Goal: Information Seeking & Learning: Learn about a topic

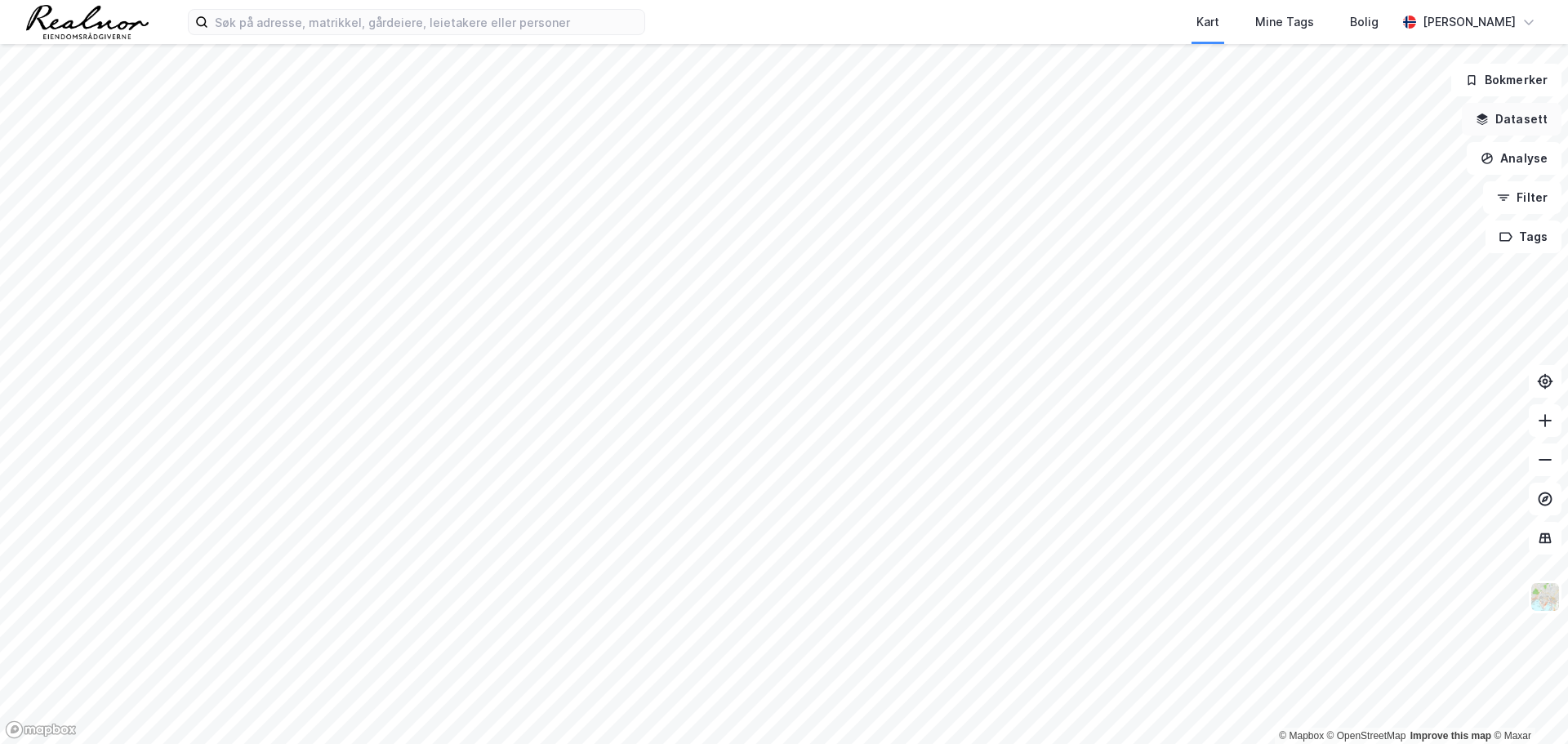
click at [1518, 125] on button "Datasett" at bounding box center [1510, 119] width 100 height 33
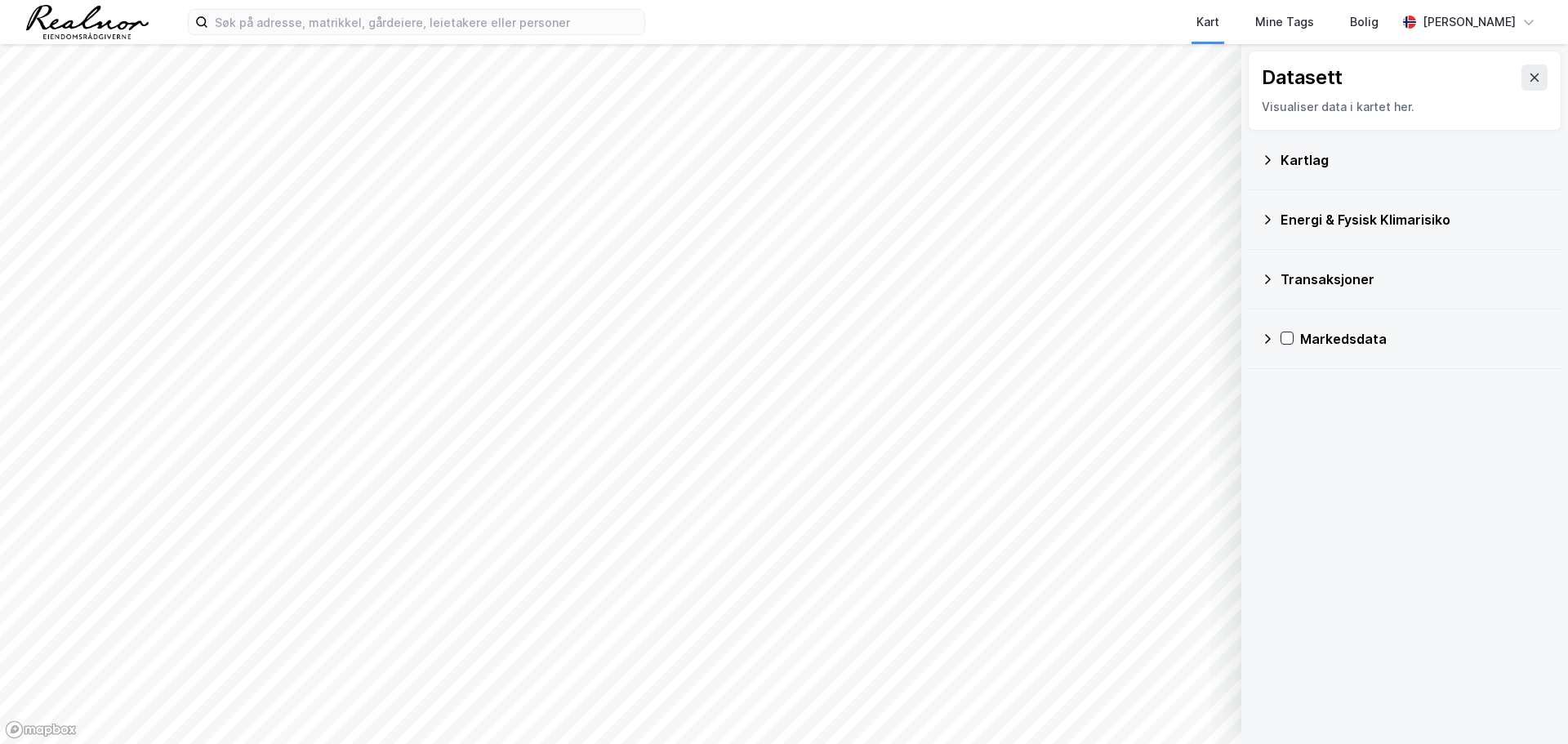
click at [1268, 163] on icon at bounding box center [1268, 160] width 13 height 13
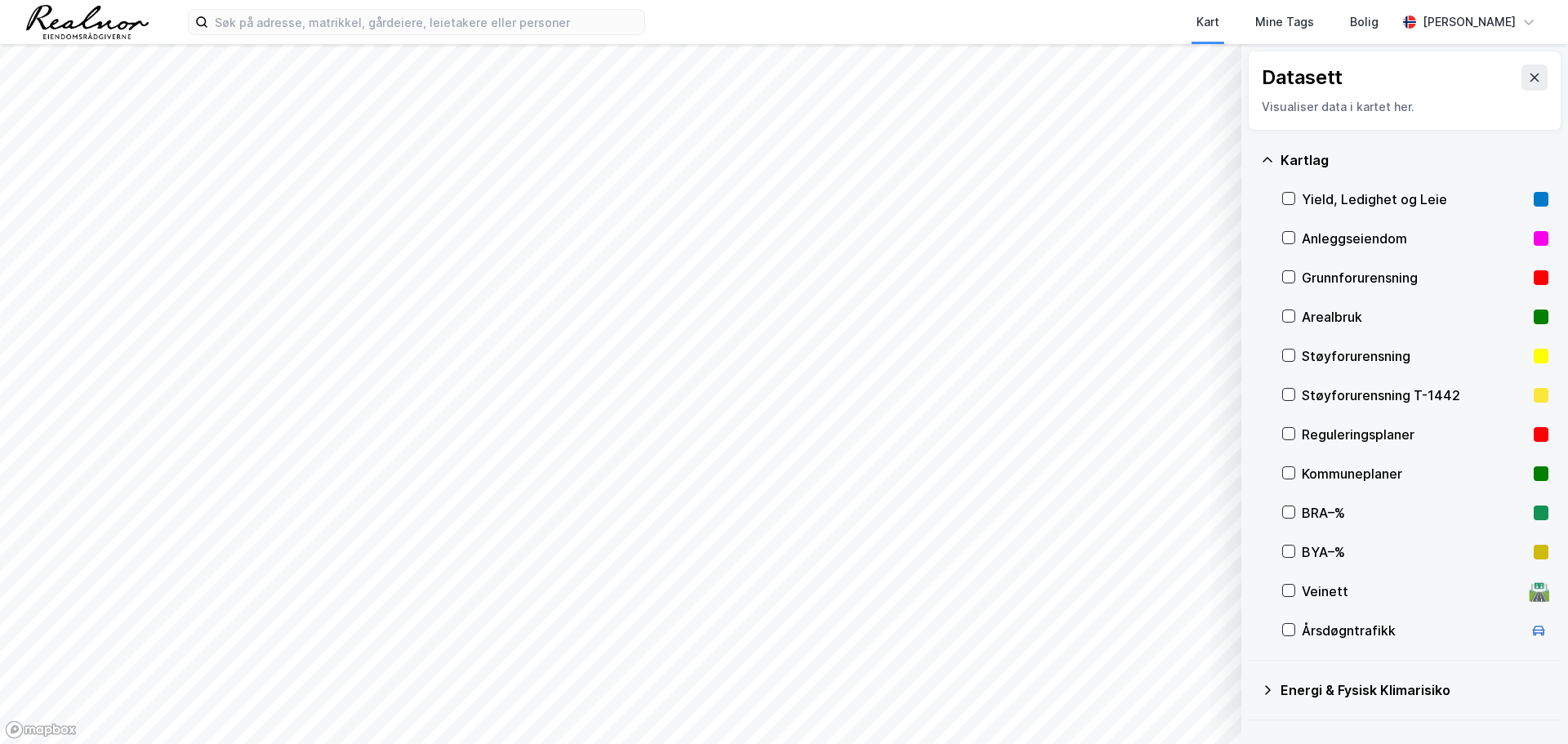
scroll to position [102, 0]
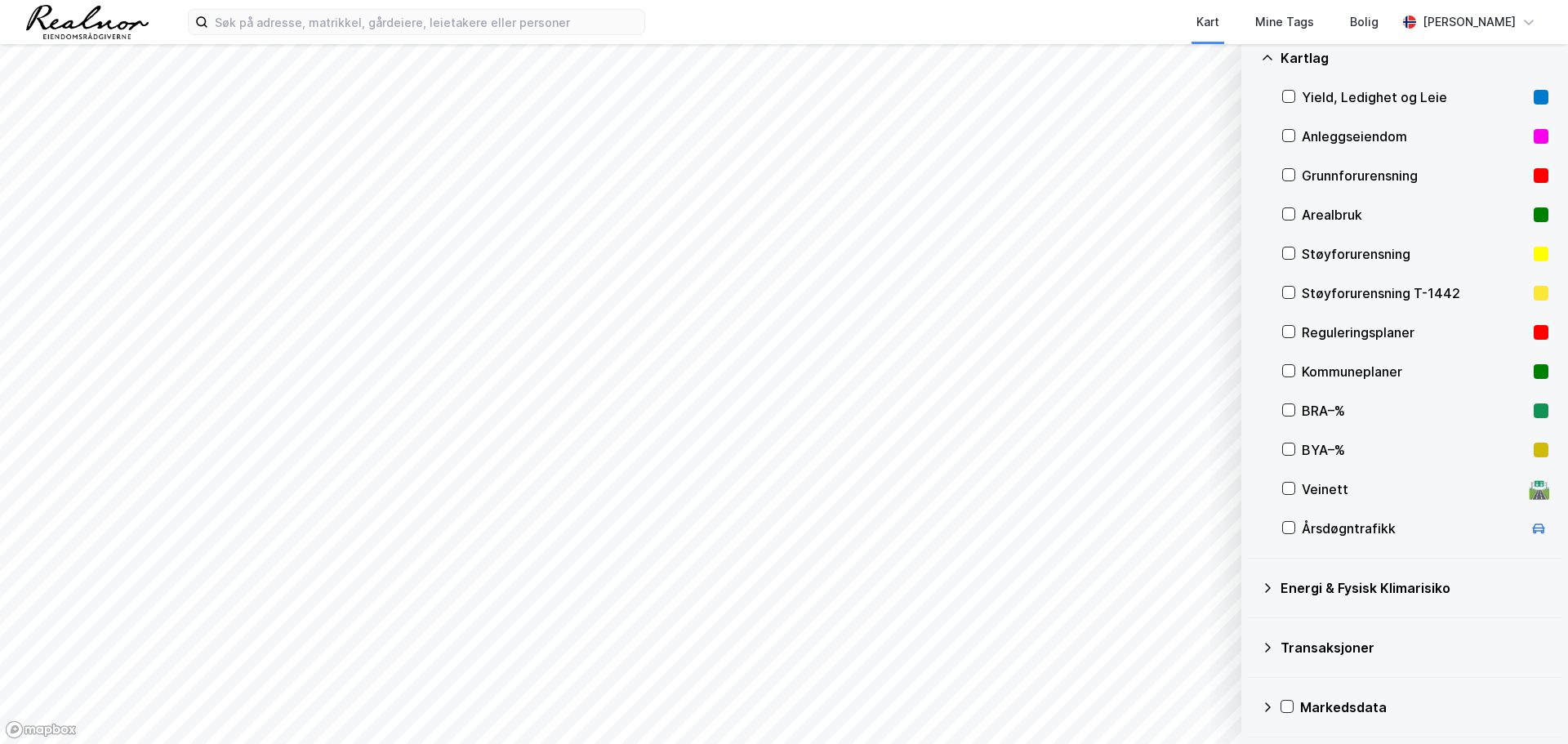
click at [1308, 92] on div "Yield, Ledighet og Leie" at bounding box center [1414, 97] width 225 height 20
click at [1291, 95] on icon at bounding box center [1288, 96] width 11 height 11
click at [1293, 701] on div at bounding box center [1287, 706] width 13 height 13
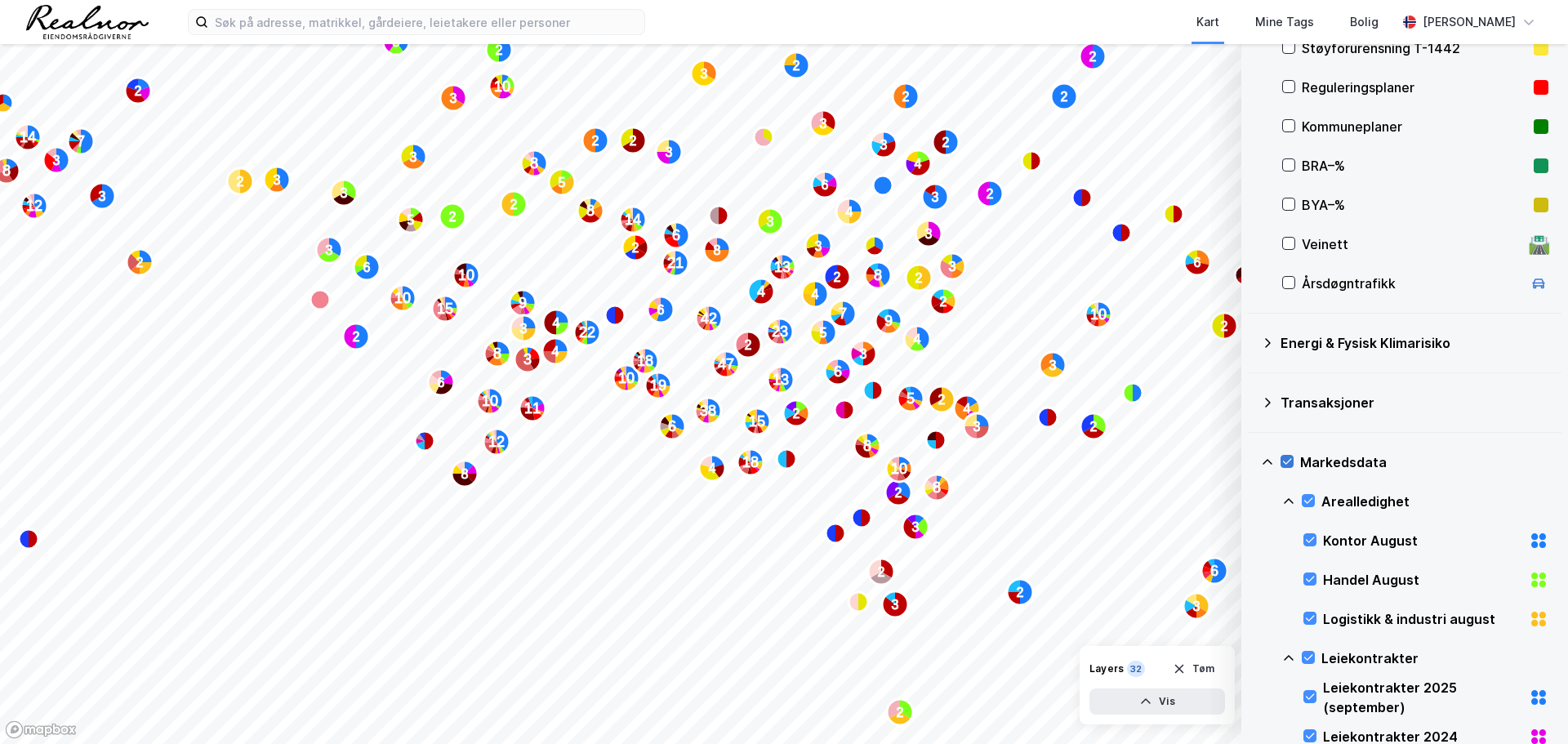
click at [1287, 464] on icon at bounding box center [1286, 461] width 11 height 11
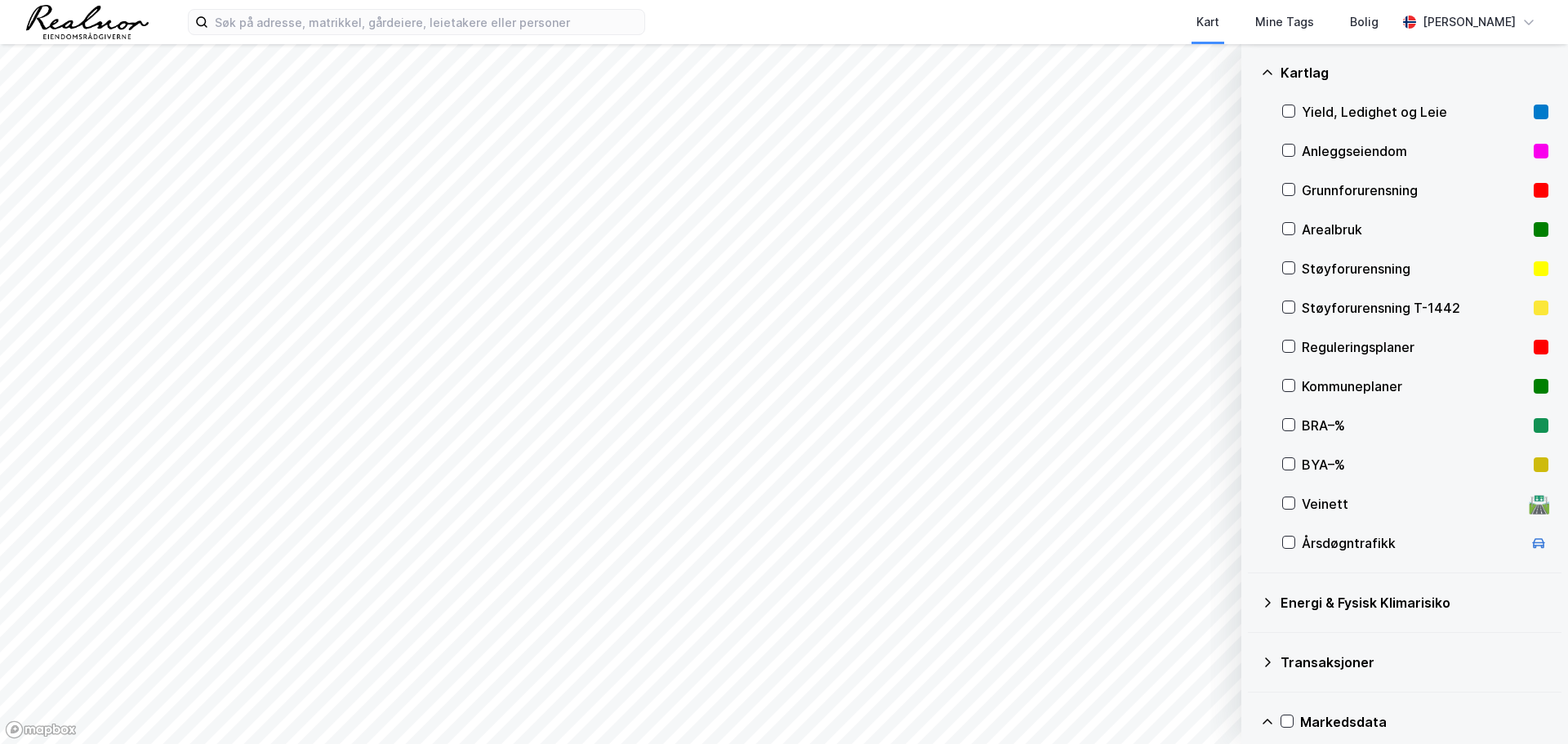
scroll to position [0, 0]
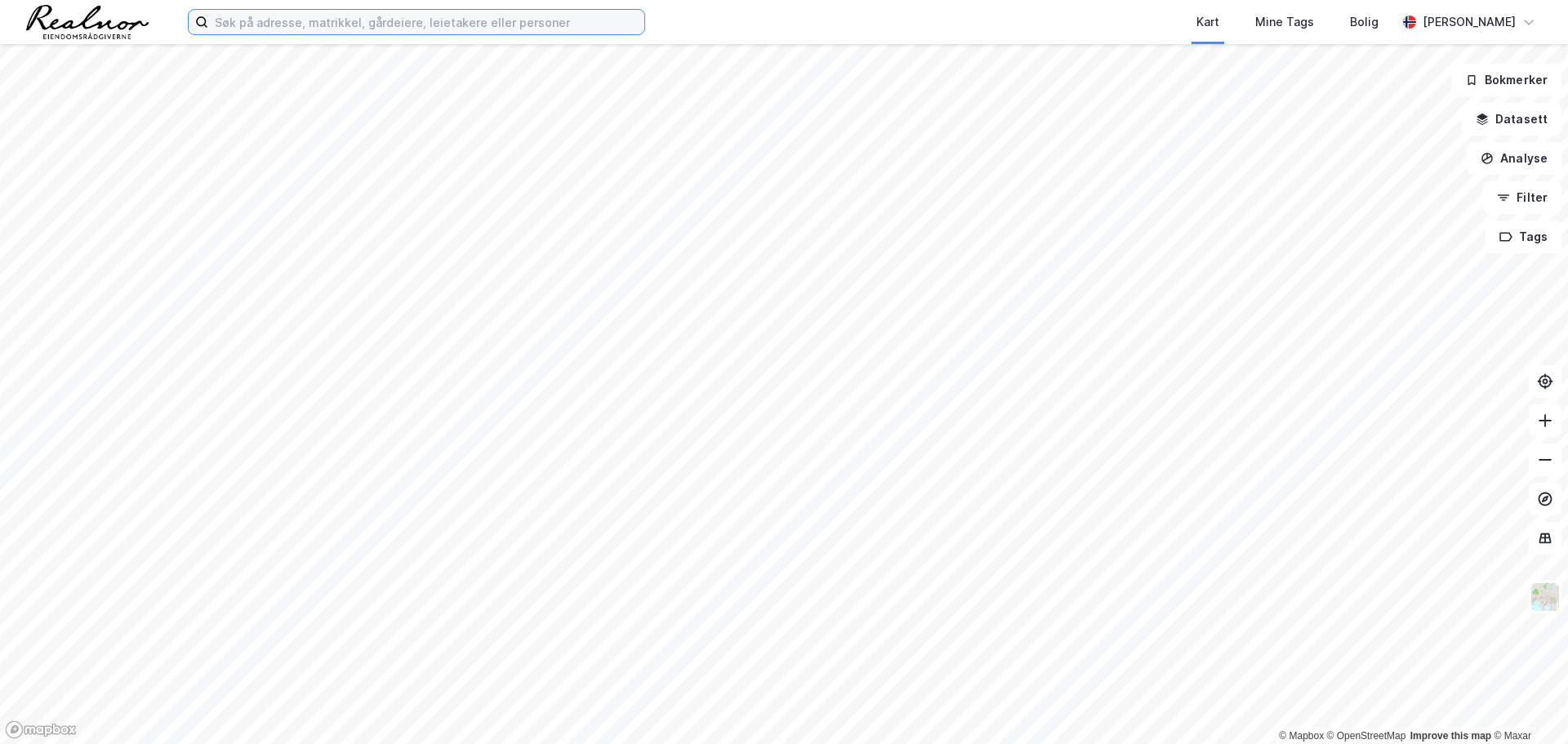
click at [317, 25] on input at bounding box center [426, 22] width 436 height 24
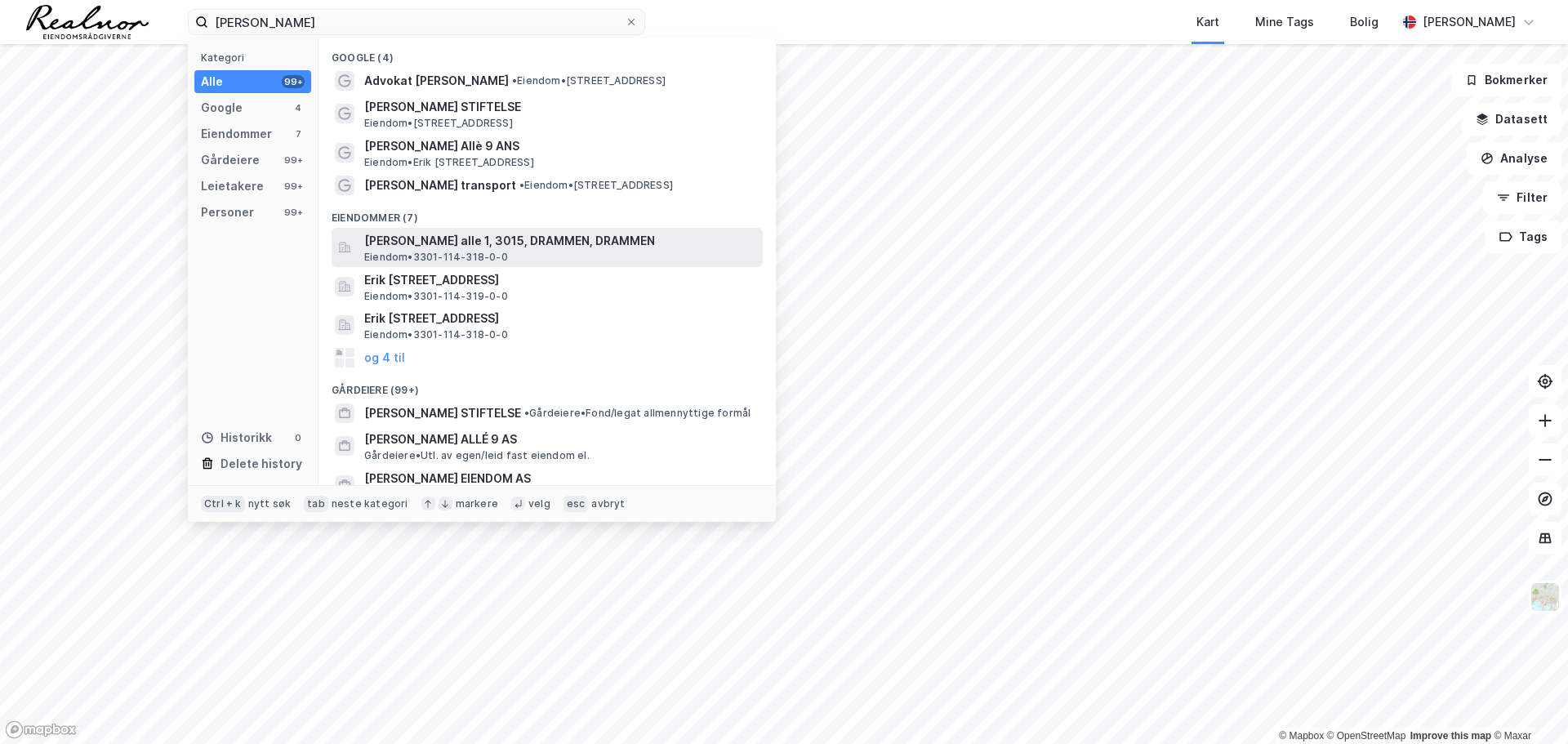
click at [466, 243] on span "[PERSON_NAME] alle 1, 3015, DRAMMEN, DRAMMEN" at bounding box center [560, 240] width 392 height 20
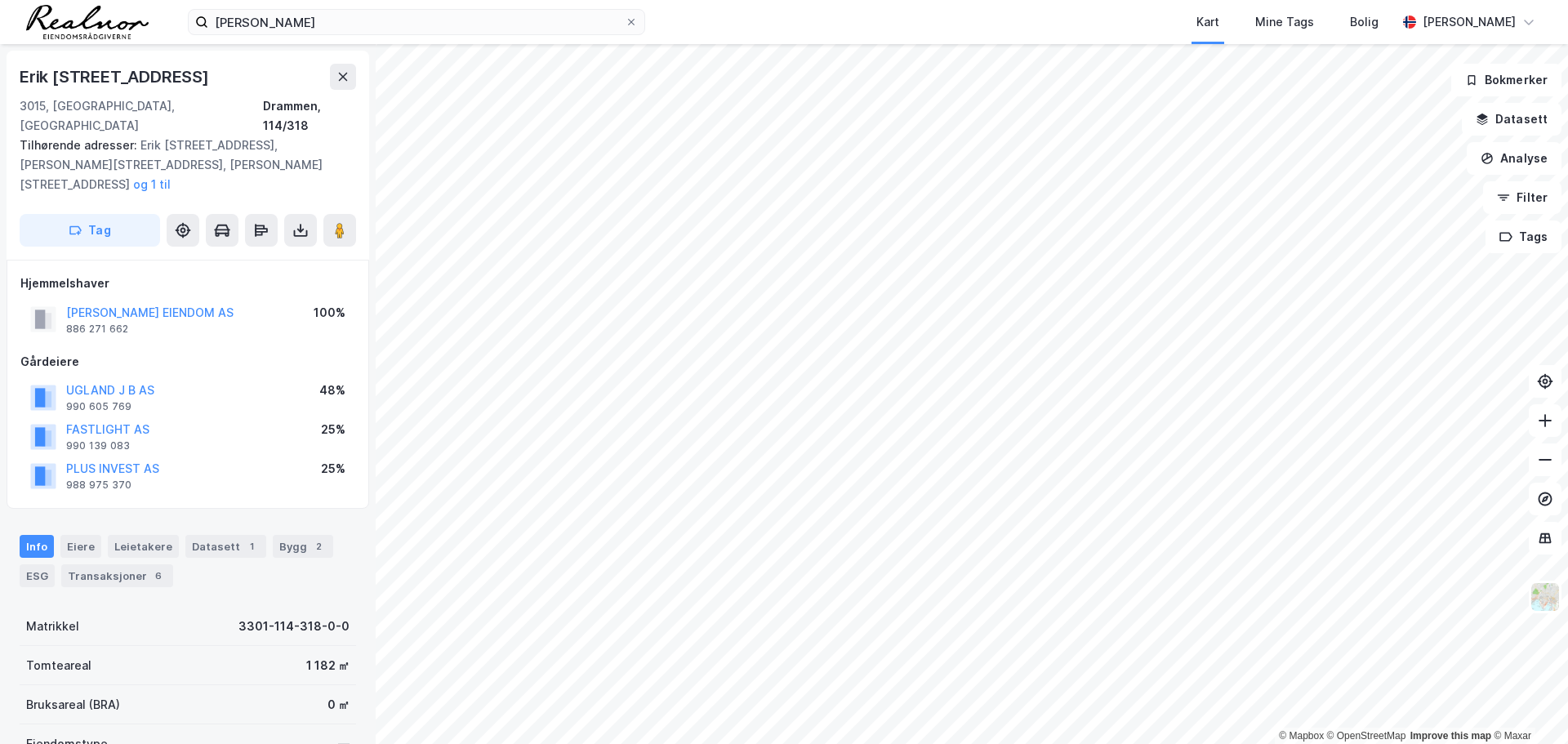
click at [328, 86] on div "Erik [STREET_ADDRESS]" at bounding box center [188, 76] width 337 height 26
click at [338, 77] on icon at bounding box center [343, 77] width 13 height 13
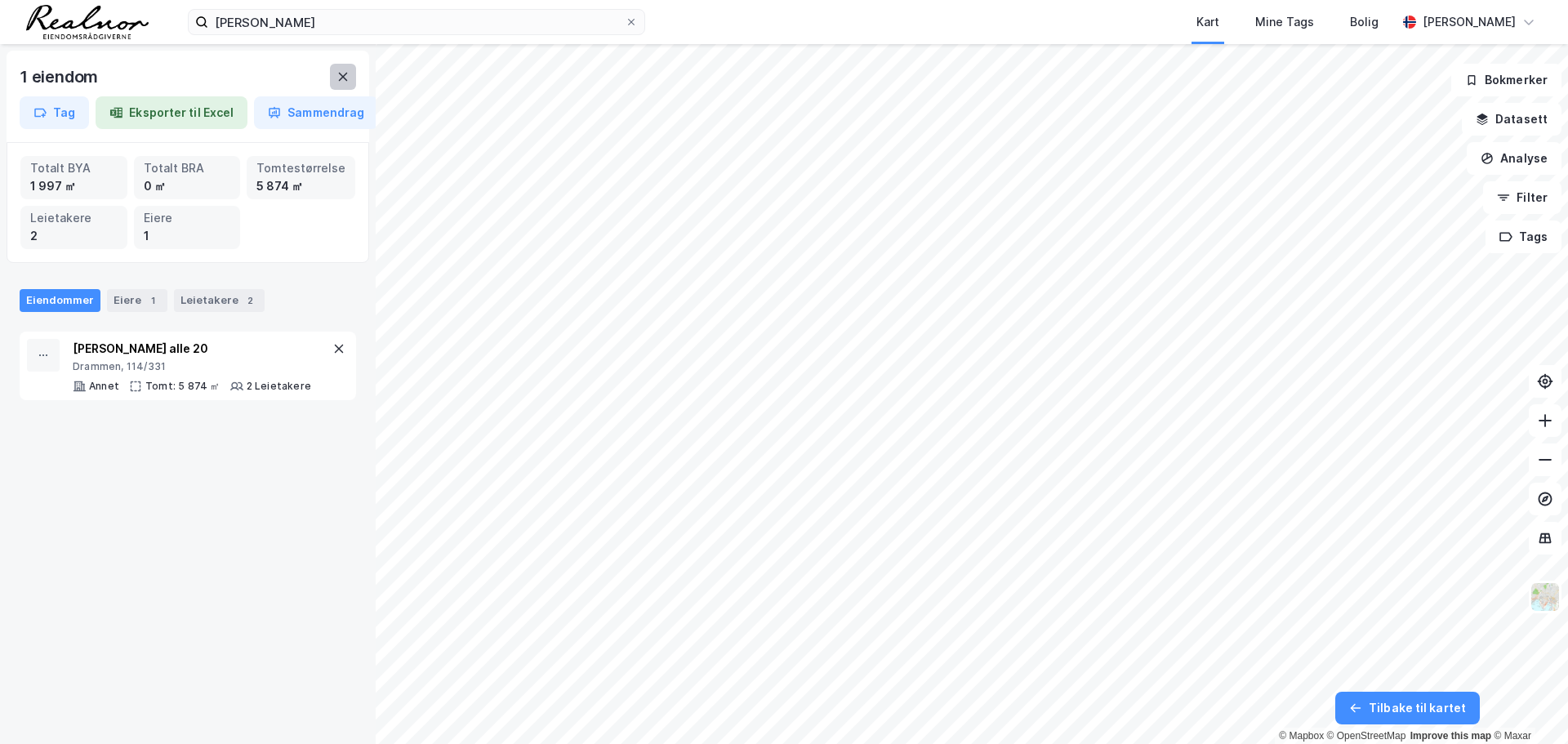
click at [345, 76] on icon at bounding box center [343, 77] width 13 height 13
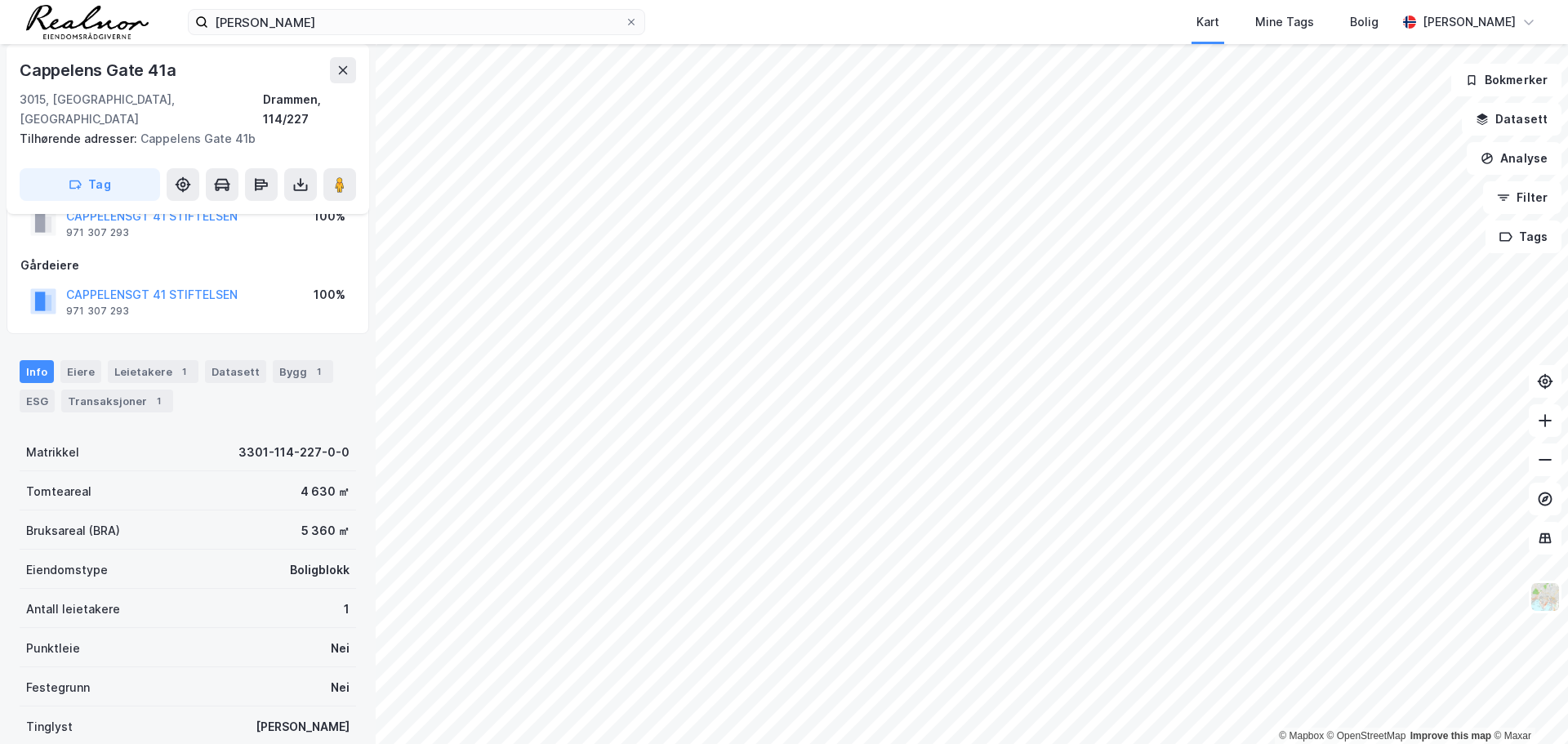
scroll to position [82, 0]
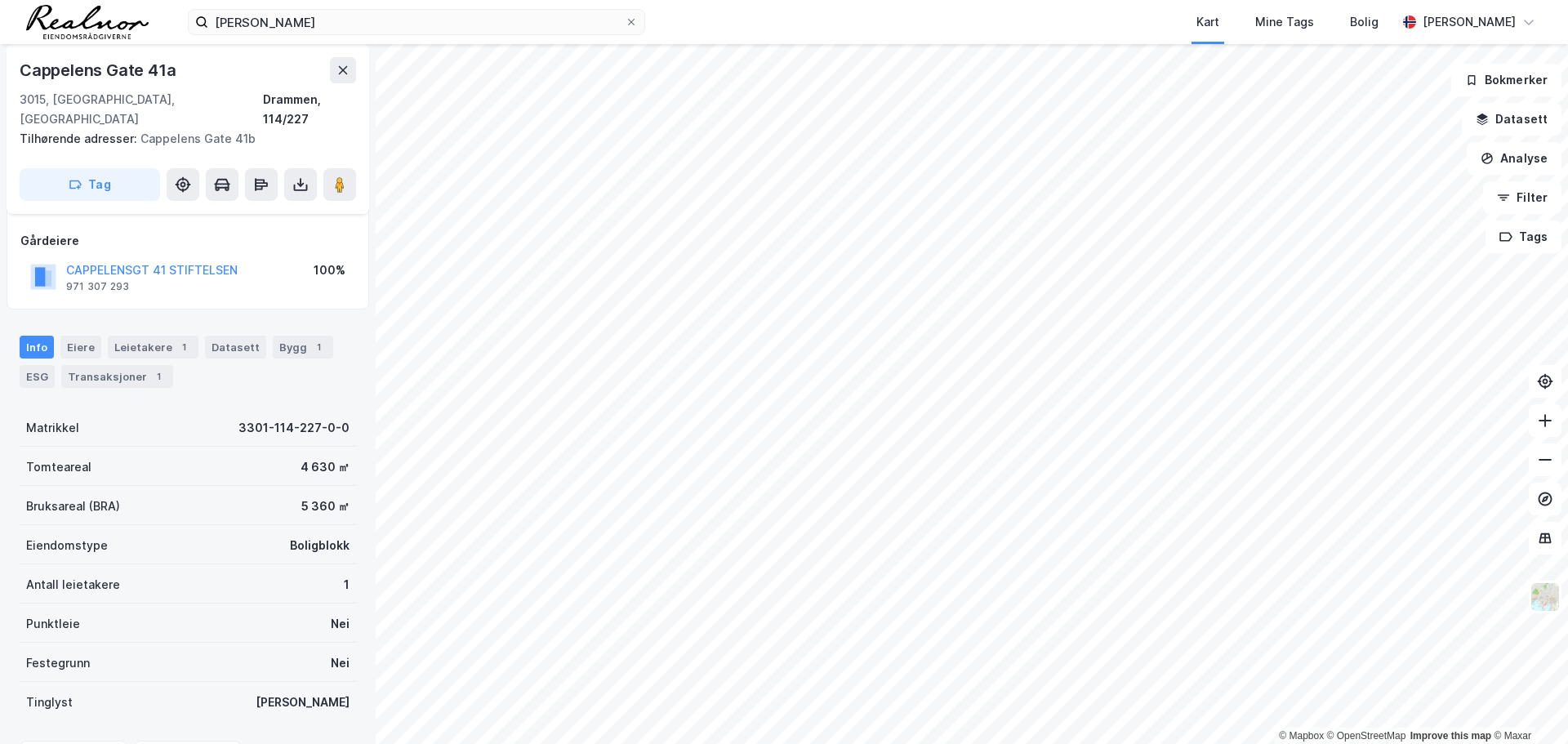
scroll to position [82, 0]
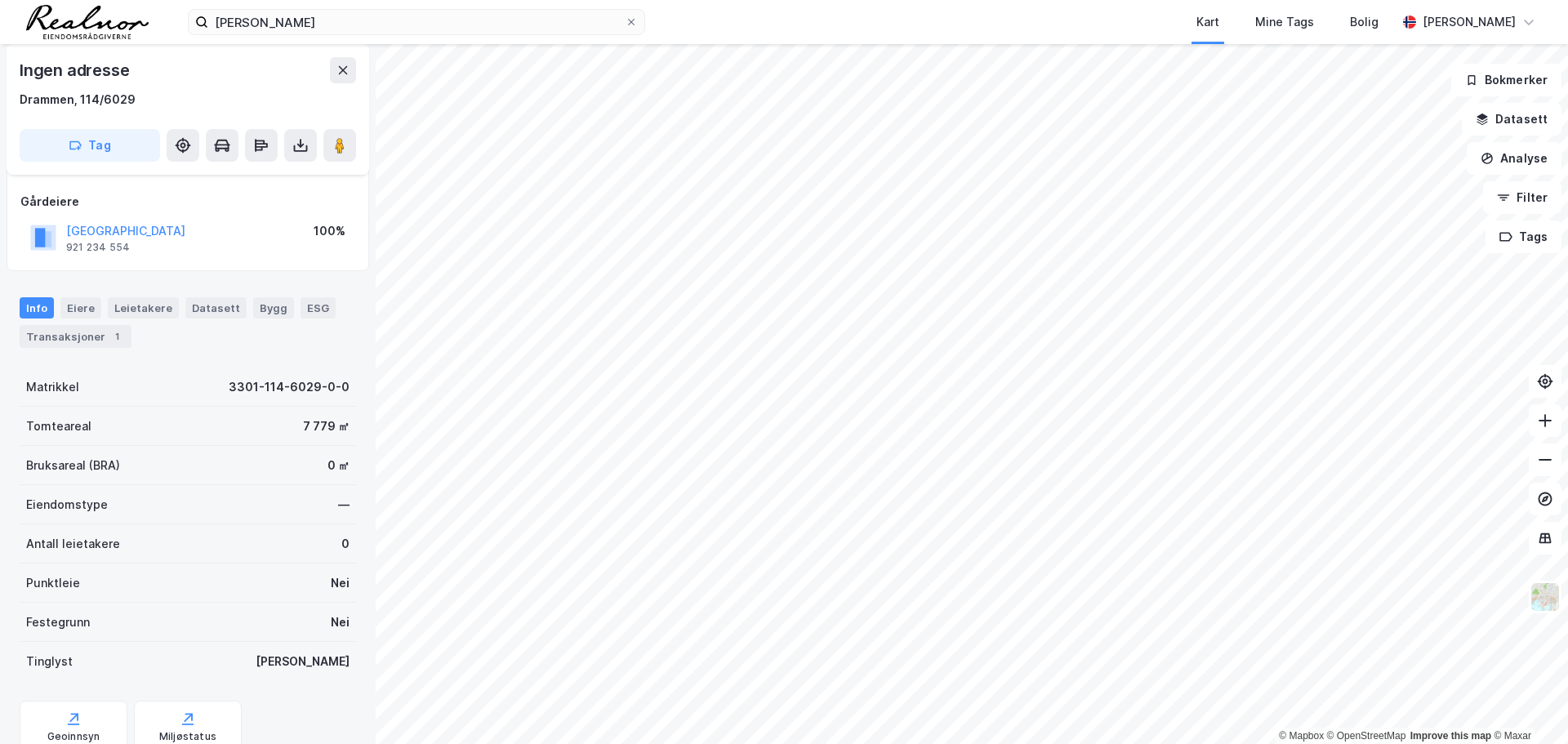
scroll to position [82, 0]
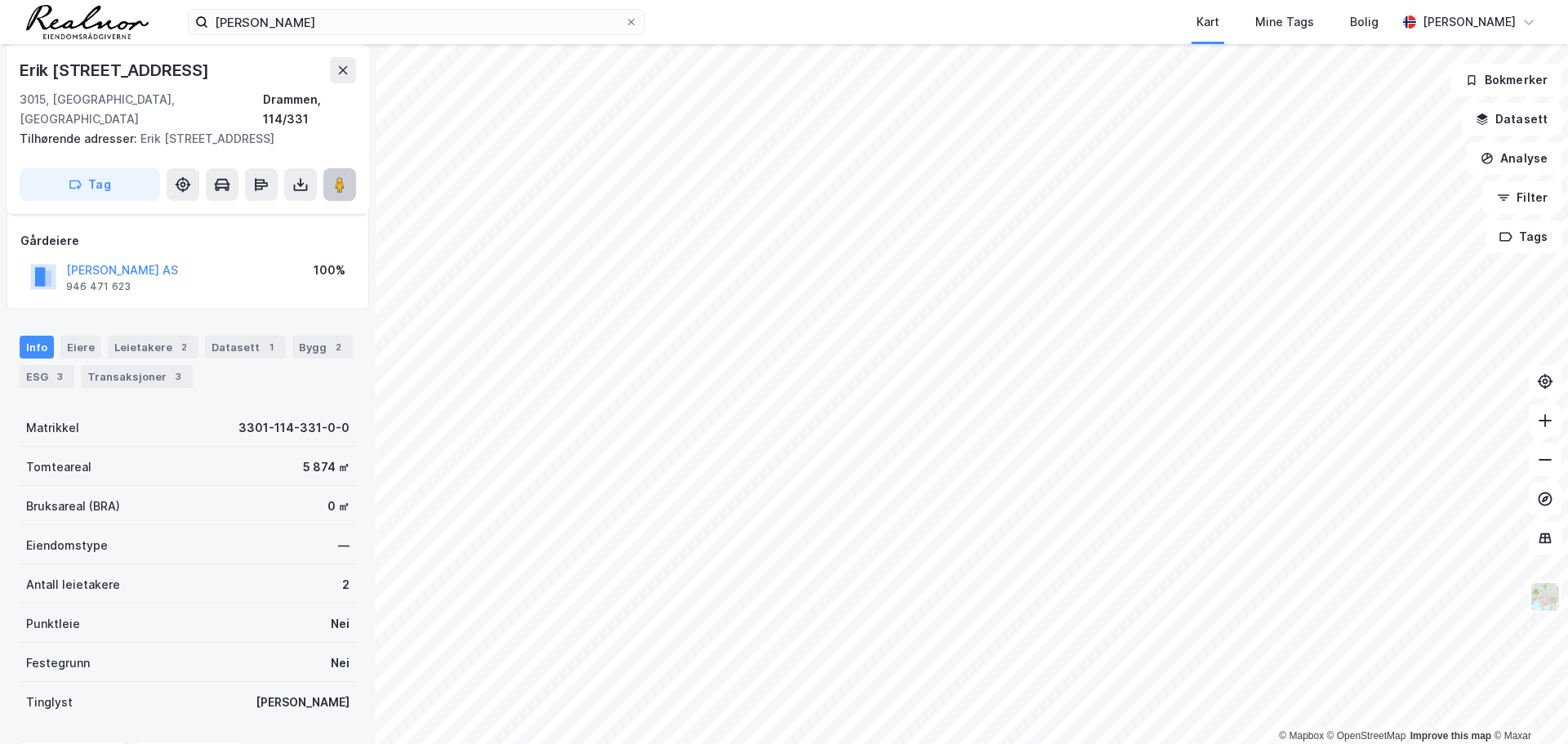
click at [339, 177] on image at bounding box center [339, 185] width 10 height 17
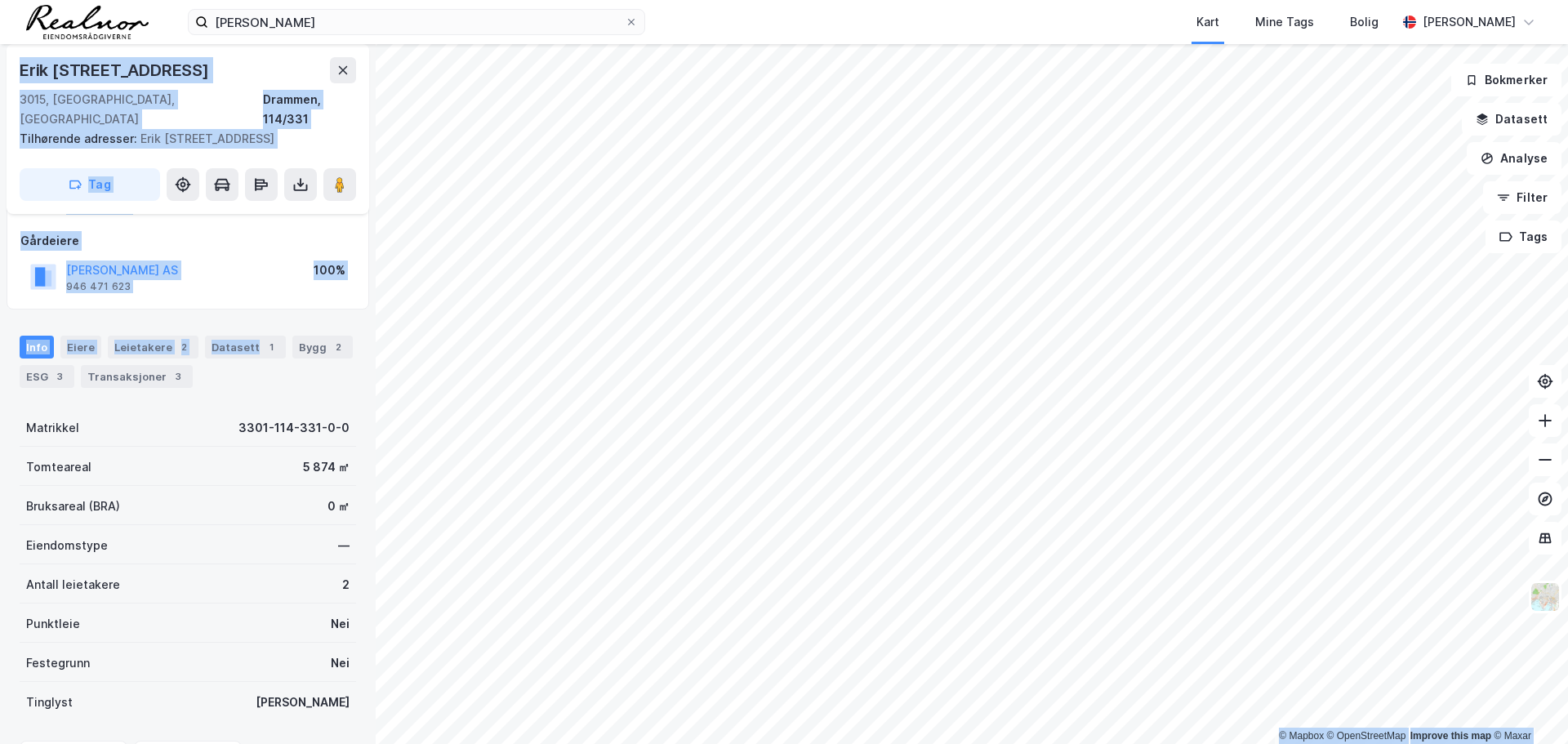
click at [1037, 360] on div "© Mapbox © OpenStreetMap Improve this map © Maxar Erik [STREET_ADDRESS] Tilhøre…" at bounding box center [784, 393] width 1568 height 699
drag, startPoint x: 272, startPoint y: 332, endPoint x: 603, endPoint y: 782, distance: 558.6
click at [603, 743] on html "[PERSON_NAME] Mine Tags Bolig [PERSON_NAME] © Mapbox © OpenStreetMap Improve th…" at bounding box center [784, 372] width 1568 height 744
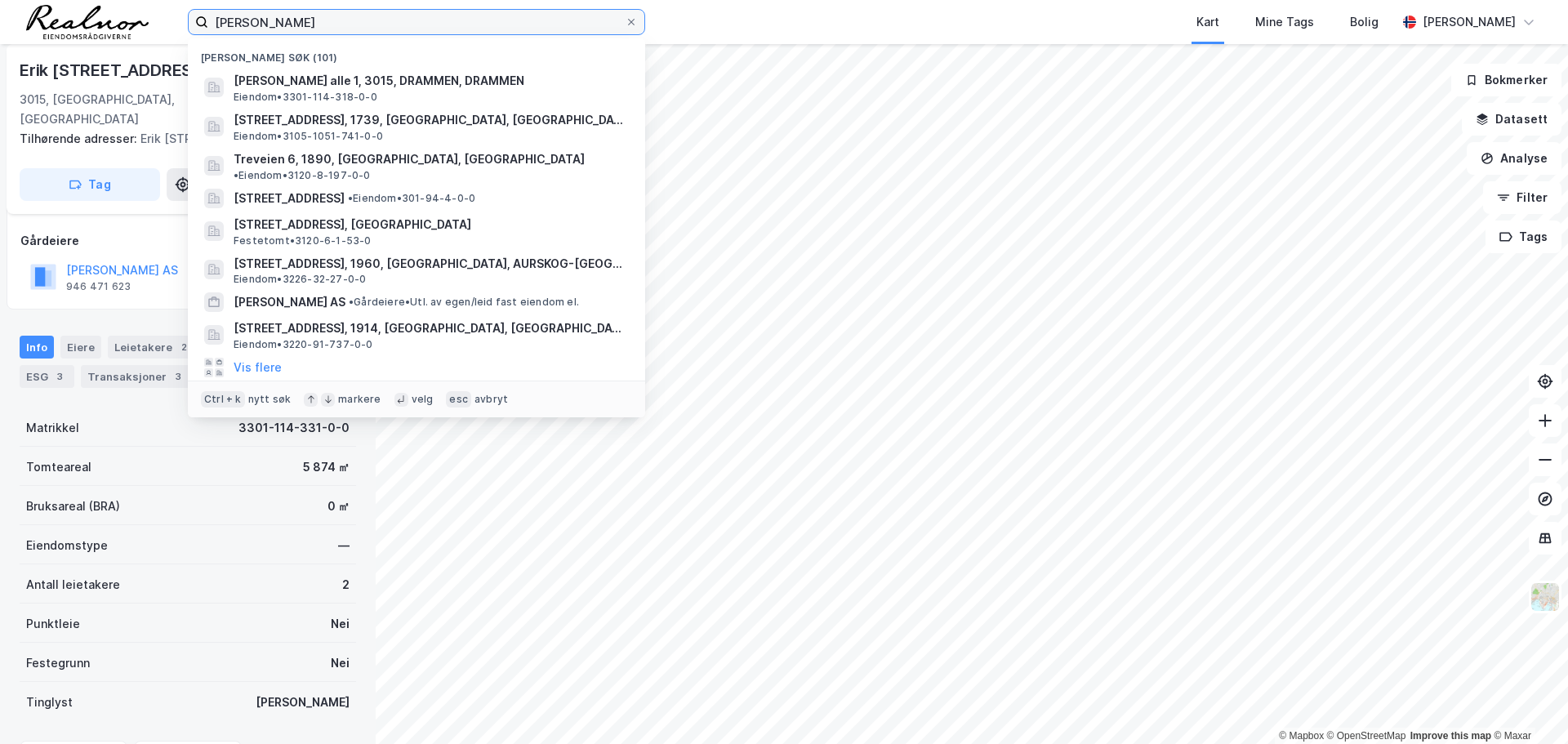
drag, startPoint x: 311, startPoint y: 24, endPoint x: -74, endPoint y: -6, distance: 386.2
click at [0, 0] on html "[PERSON_NAME] søk (101) [PERSON_NAME] alle 1, 3015, DRAMMEN, DRAMMEN Eiendom • …" at bounding box center [784, 372] width 1568 height 744
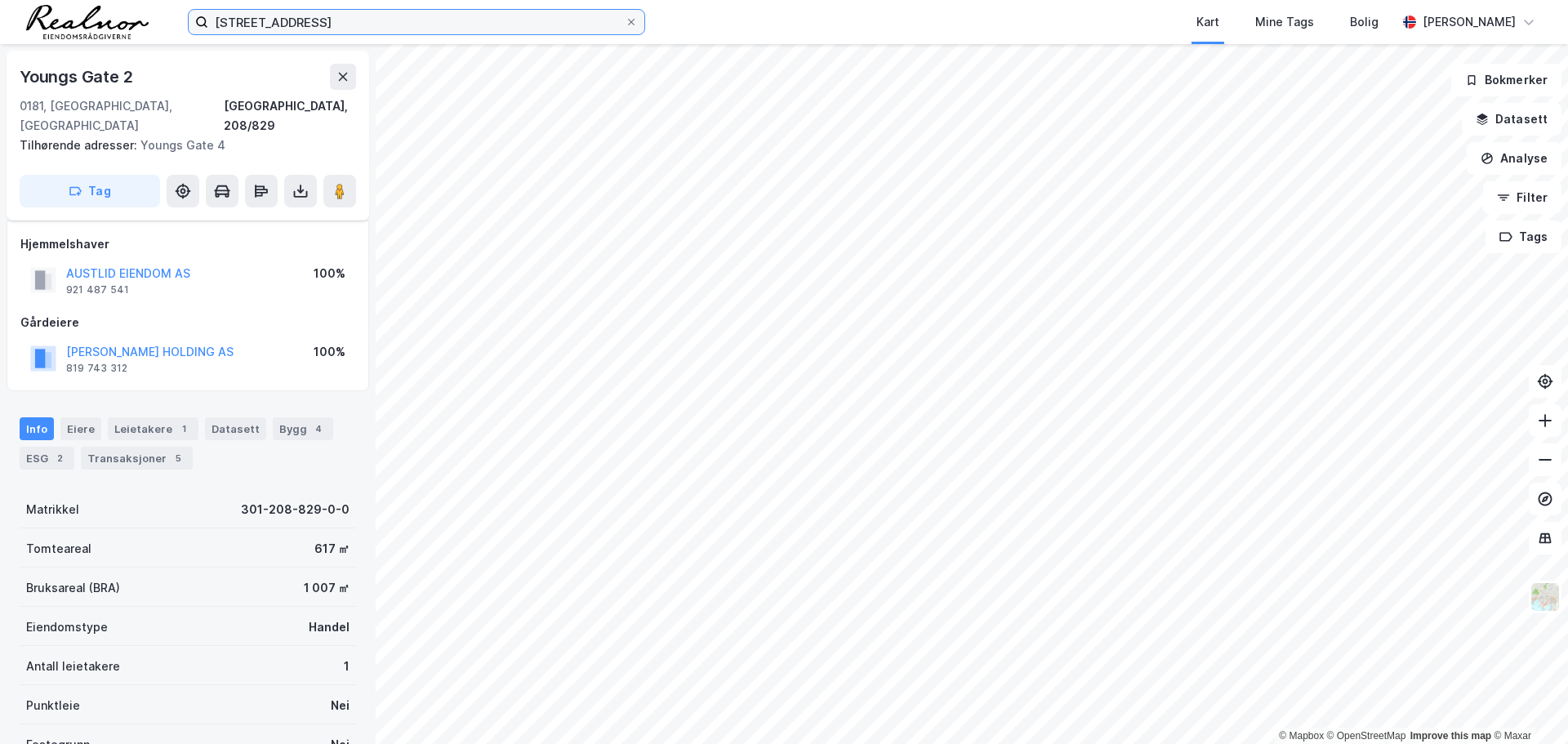
scroll to position [82, 0]
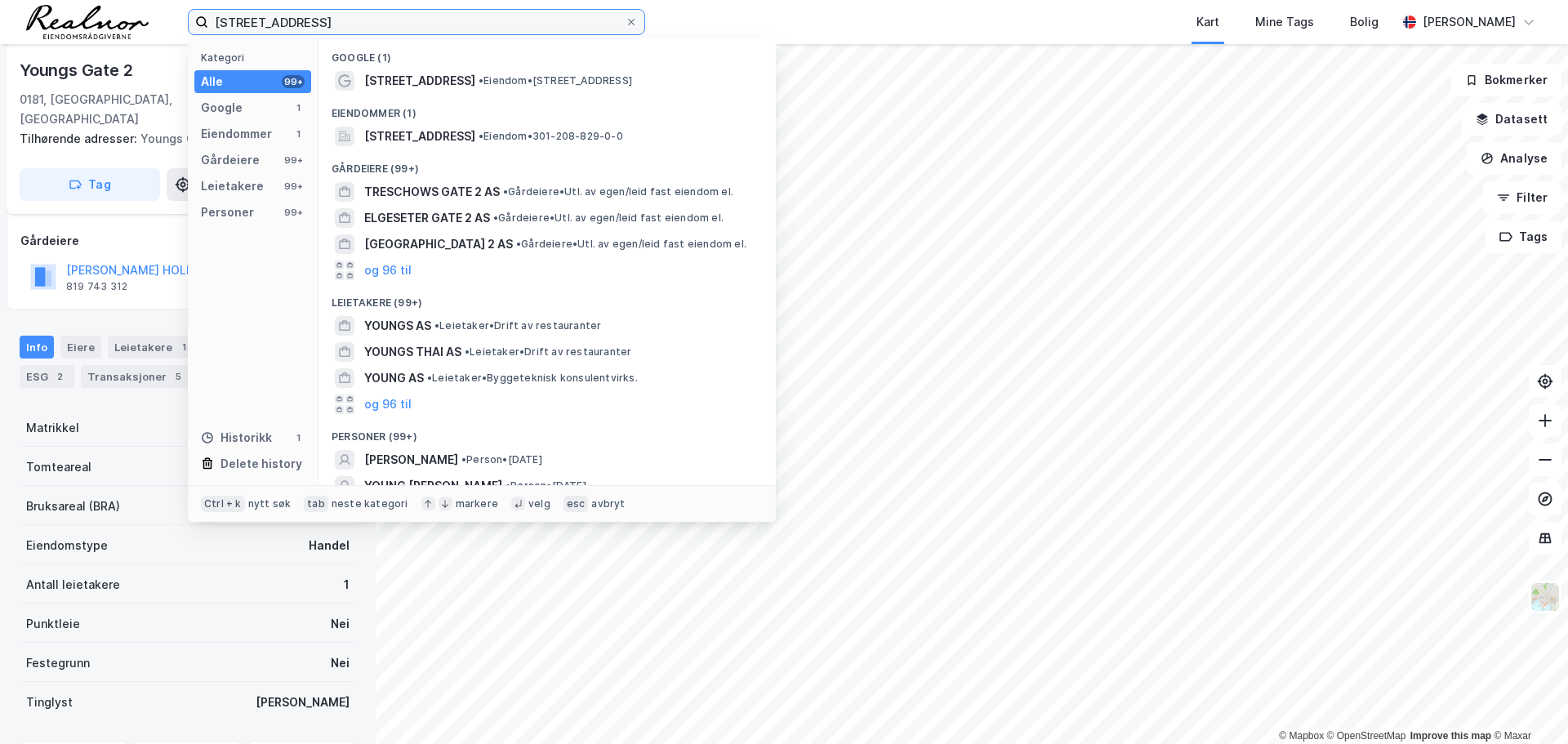
click at [336, 23] on input "[STREET_ADDRESS]" at bounding box center [417, 22] width 417 height 24
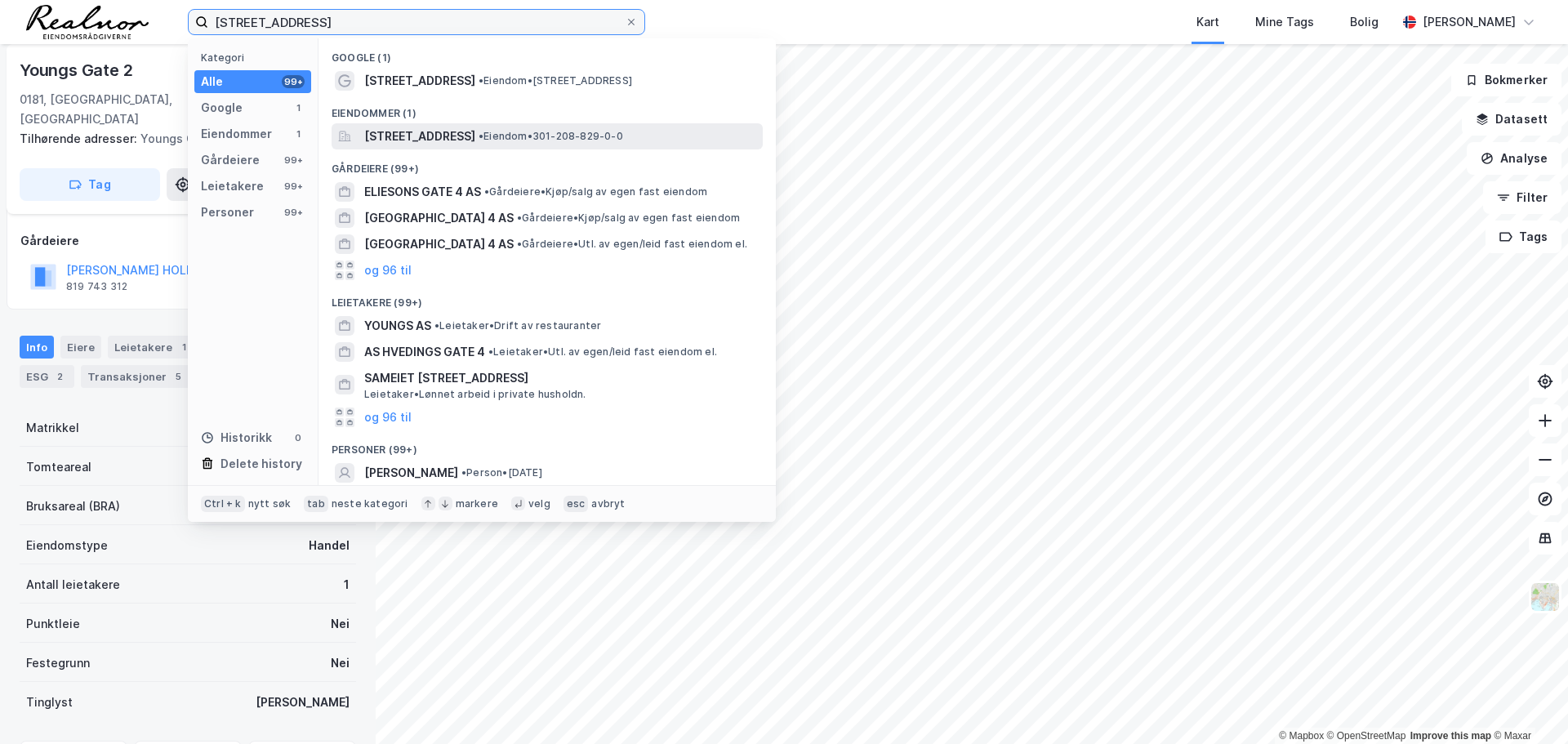
type input "[STREET_ADDRESS]"
click at [475, 142] on span "[STREET_ADDRESS]" at bounding box center [419, 136] width 111 height 20
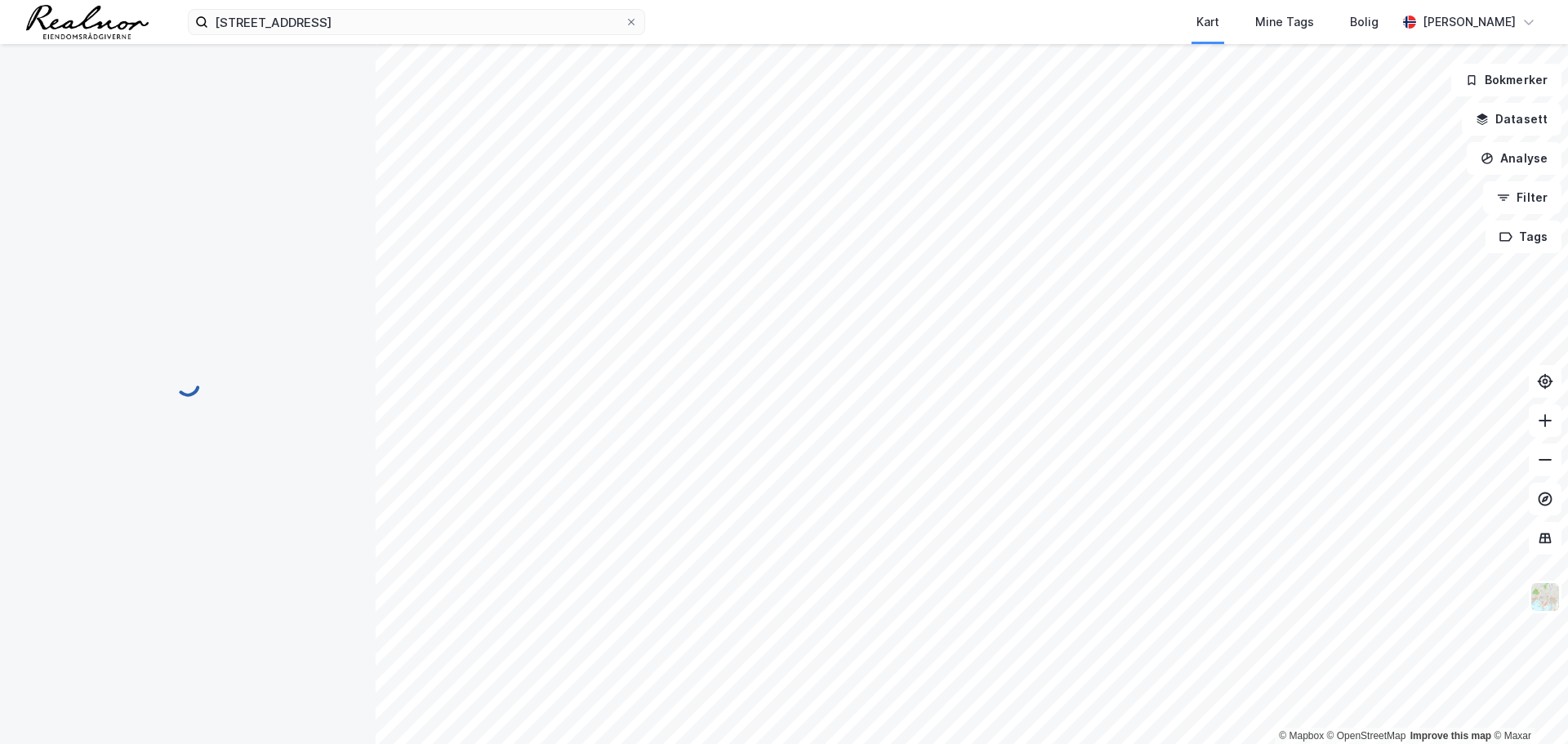
scroll to position [82, 0]
